Goal: Information Seeking & Learning: Understand process/instructions

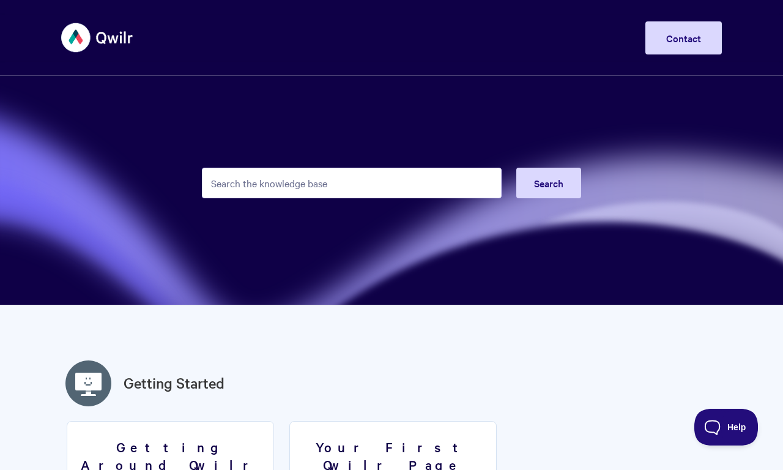
click at [352, 183] on input "Search the knowledge base" at bounding box center [352, 183] width 300 height 31
type input "Salesforce records personalized Qwilr Pages"
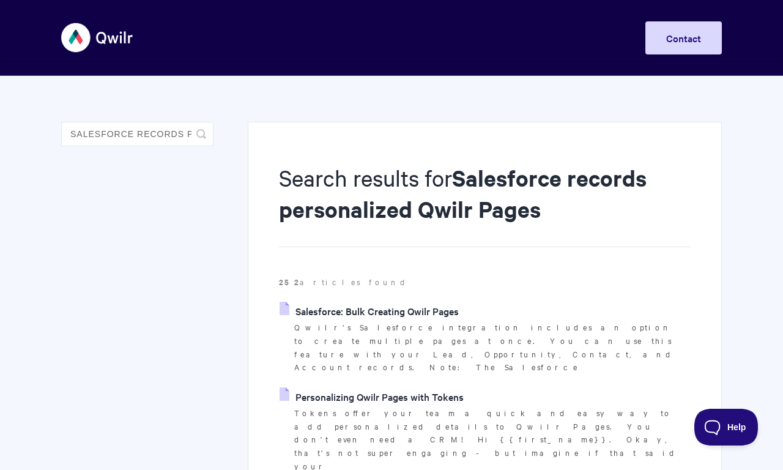
click at [369, 311] on link "Salesforce: Bulk Creating Qwilr Pages" at bounding box center [369, 311] width 179 height 18
